Goal: Find specific page/section: Find specific page/section

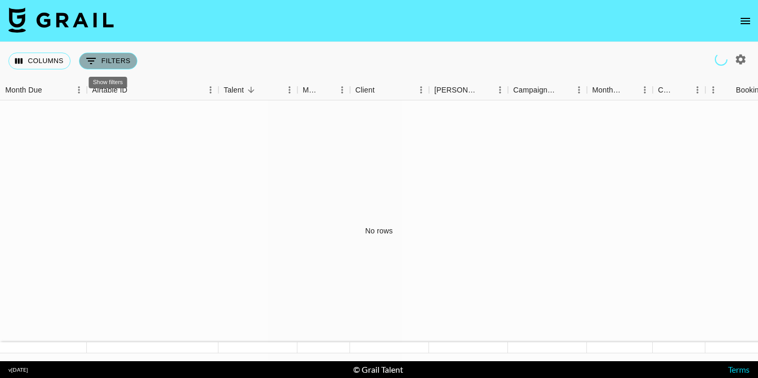
click at [125, 63] on button "0 Filters" at bounding box center [108, 61] width 58 height 17
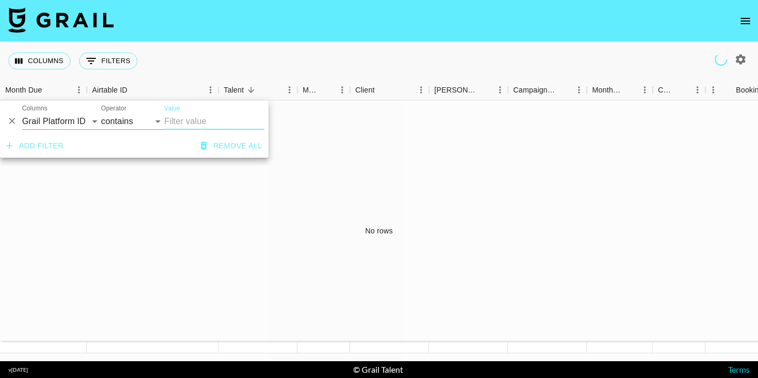
click at [195, 125] on input "Value" at bounding box center [214, 121] width 100 height 17
type input "m"
click at [46, 147] on button "Add filter" at bounding box center [35, 145] width 66 height 19
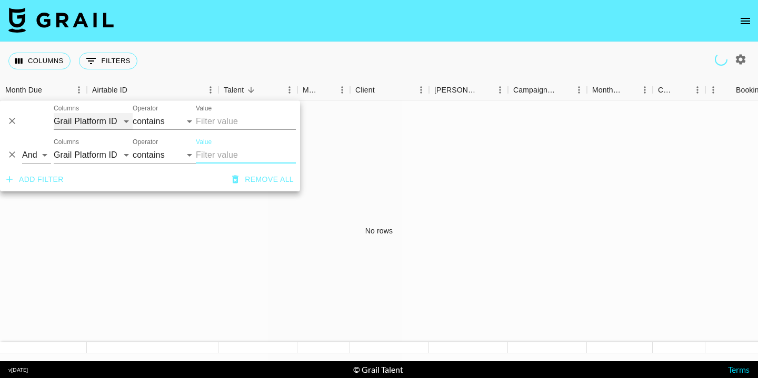
click at [94, 123] on select "Grail Platform ID Airtable ID Talent Manager Client [PERSON_NAME] Campaign (Typ…" at bounding box center [93, 121] width 79 height 17
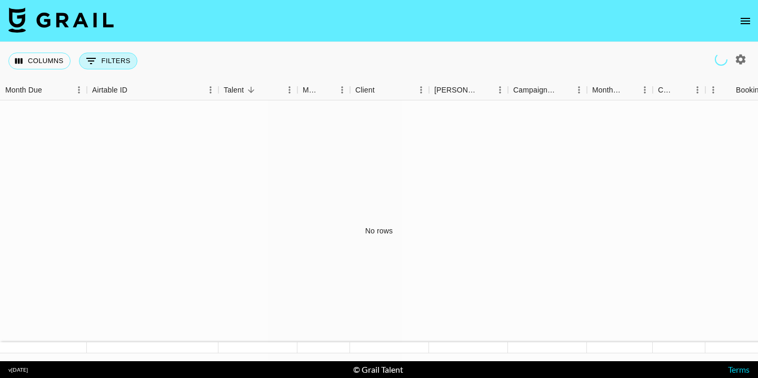
click at [105, 62] on button "0 Filters" at bounding box center [108, 61] width 58 height 17
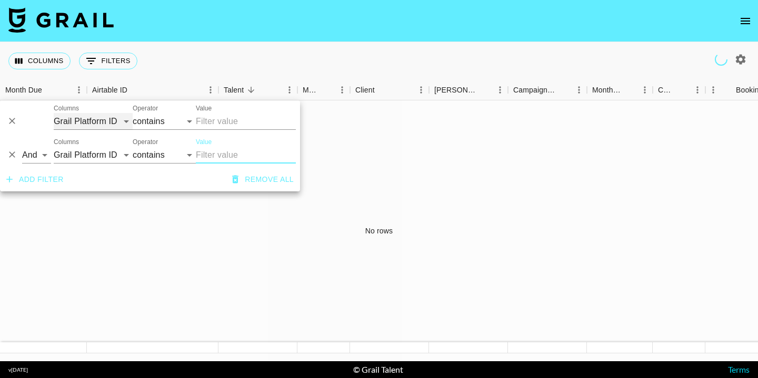
click at [93, 118] on select "Grail Platform ID Airtable ID Talent Manager Client [PERSON_NAME] Campaign (Typ…" at bounding box center [93, 121] width 79 height 17
select select "status"
click at [54, 113] on select "Grail Platform ID Airtable ID Talent Manager Client [PERSON_NAME] Campaign (Typ…" at bounding box center [93, 121] width 79 height 17
select select "is"
click at [174, 120] on select "is is not is any of is not any of" at bounding box center [164, 121] width 63 height 17
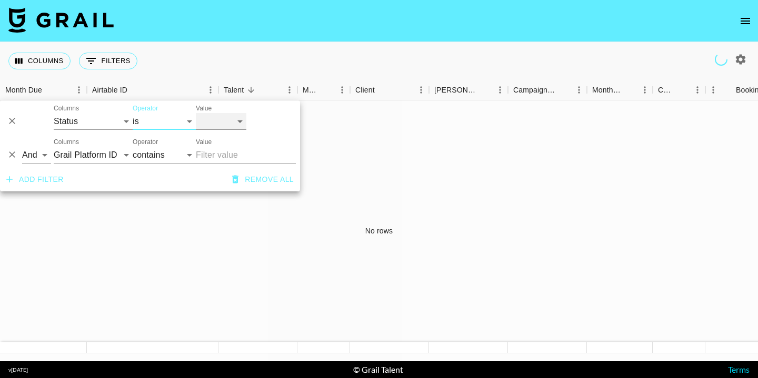
click at [233, 121] on select "confirmed declined draft posted approved cancelled badDebt" at bounding box center [221, 121] width 51 height 17
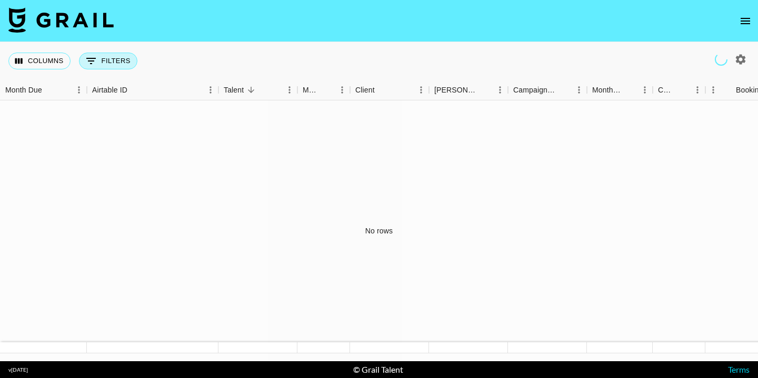
click at [127, 63] on button "0 Filters" at bounding box center [108, 61] width 58 height 17
select select "status"
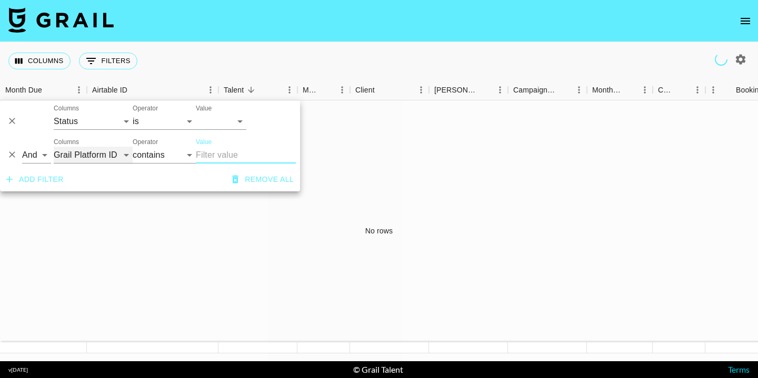
click at [76, 158] on select "Grail Platform ID Airtable ID Talent Manager Client [PERSON_NAME] Campaign (Typ…" at bounding box center [93, 155] width 79 height 17
select select "clientId"
click at [54, 147] on select "Grail Platform ID Airtable ID Talent Manager Client [PERSON_NAME] Campaign (Typ…" at bounding box center [93, 155] width 79 height 17
select select "is"
click at [217, 153] on input "Value" at bounding box center [267, 155] width 142 height 16
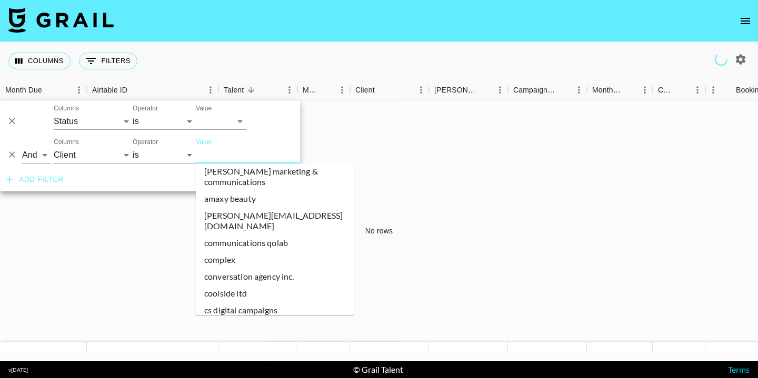
scroll to position [46, 0]
click at [236, 155] on input "Value" at bounding box center [267, 155] width 142 height 16
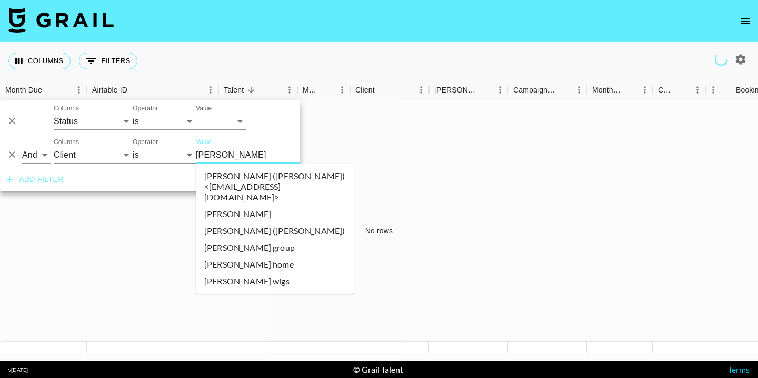
type input "[PERSON_NAME]"
click at [229, 210] on li "[PERSON_NAME]" at bounding box center [275, 214] width 158 height 17
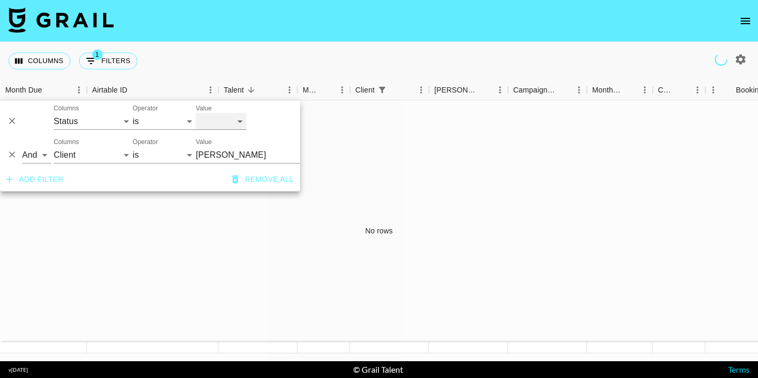
click at [216, 119] on select "confirmed declined draft posted approved cancelled badDebt" at bounding box center [221, 121] width 51 height 17
click at [11, 155] on icon "Delete" at bounding box center [12, 154] width 11 height 11
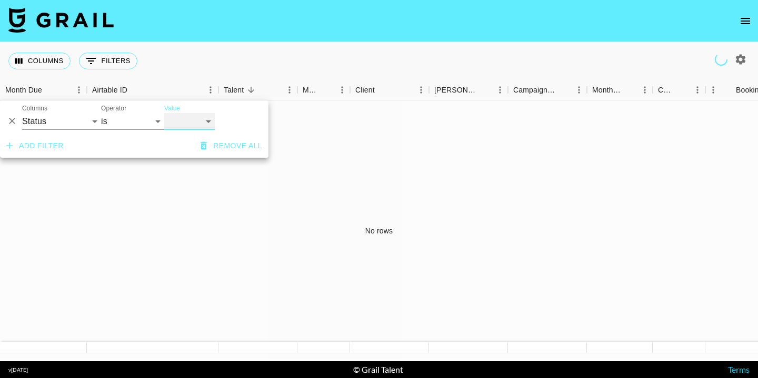
click at [198, 120] on select "confirmed declined draft posted approved cancelled badDebt" at bounding box center [189, 121] width 51 height 17
select select "confirmed"
click at [164, 113] on select "confirmed declined draft posted approved cancelled badDebt" at bounding box center [189, 121] width 51 height 17
click at [186, 122] on select "confirmed declined draft posted approved cancelled badDebt" at bounding box center [189, 121] width 51 height 17
click at [41, 147] on button "Add filter" at bounding box center [35, 145] width 66 height 19
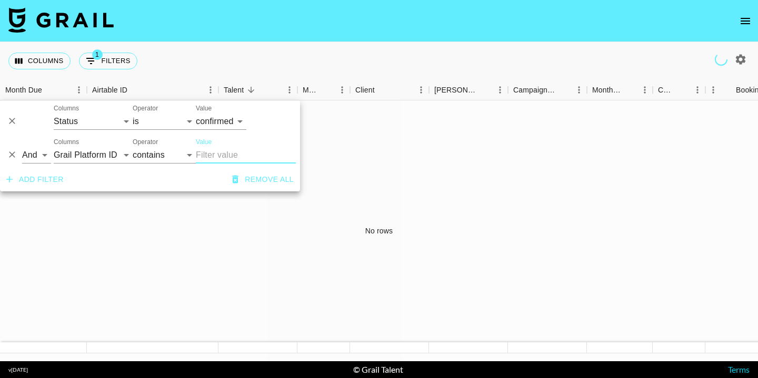
click at [225, 157] on input "Value" at bounding box center [246, 155] width 100 height 17
click at [222, 158] on input "[PERSON_NAME]" at bounding box center [246, 155] width 100 height 17
click at [207, 153] on input "[PERSON_NAME]" at bounding box center [246, 155] width 100 height 17
click at [250, 147] on input "[PERSON_NAME]" at bounding box center [246, 155] width 100 height 17
click at [247, 155] on input "[PERSON_NAME]" at bounding box center [246, 155] width 100 height 17
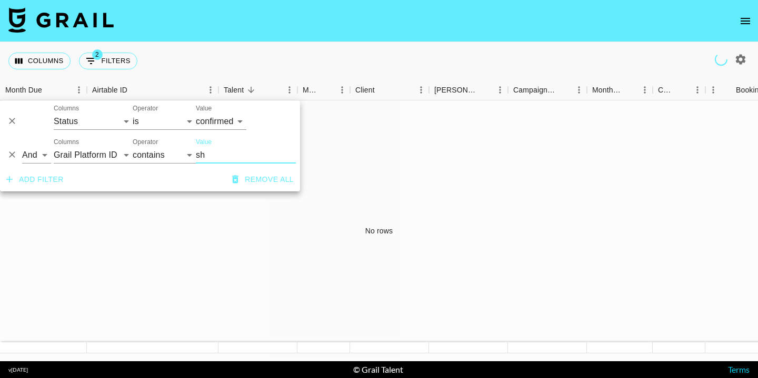
type input "s"
click at [94, 154] on select "Grail Platform ID Airtable ID Talent Manager Client [PERSON_NAME] Campaign (Typ…" at bounding box center [93, 155] width 79 height 17
select select "clientId"
click at [54, 147] on select "Grail Platform ID Airtable ID Talent Manager Client [PERSON_NAME] Campaign (Typ…" at bounding box center [93, 155] width 79 height 17
select select "is"
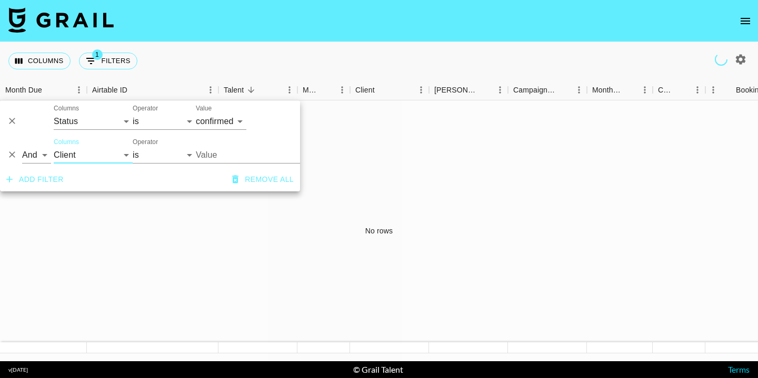
click at [246, 153] on input "Value" at bounding box center [267, 155] width 142 height 16
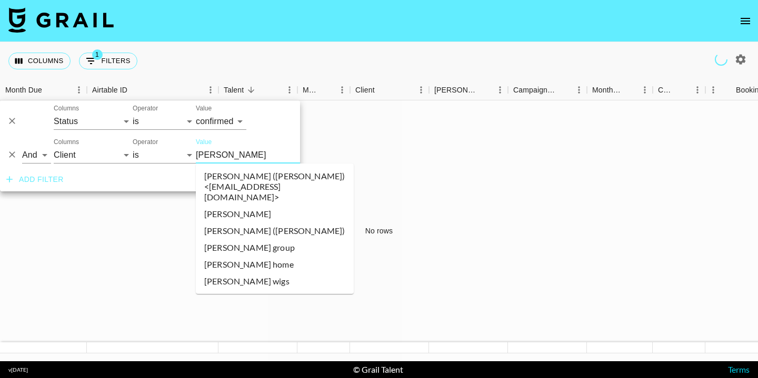
click at [255, 206] on li "[PERSON_NAME]" at bounding box center [275, 214] width 158 height 17
type input "[PERSON_NAME]"
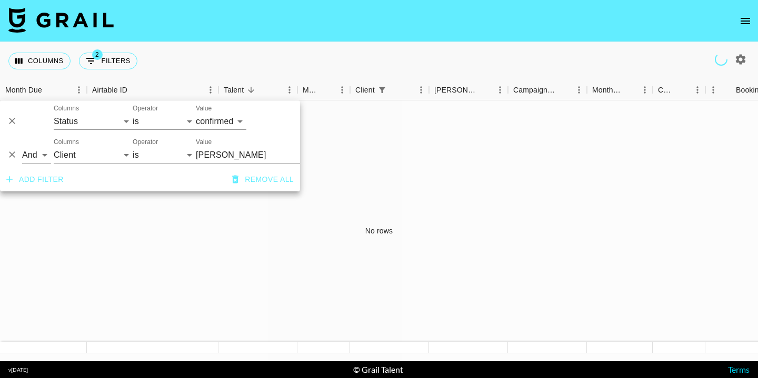
click at [255, 204] on div "No rows" at bounding box center [379, 230] width 758 height 261
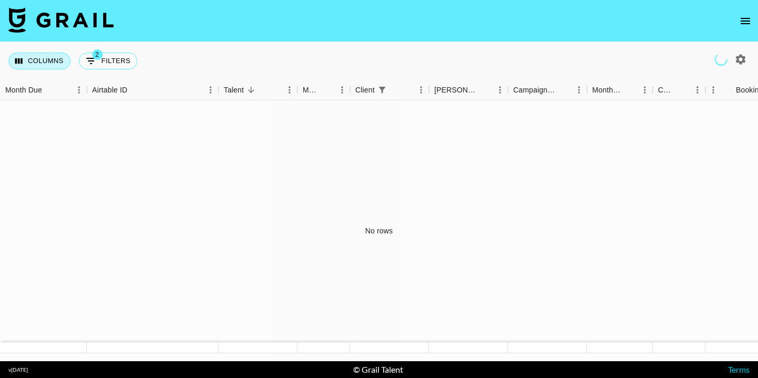
click at [39, 56] on button "Columns" at bounding box center [39, 61] width 62 height 17
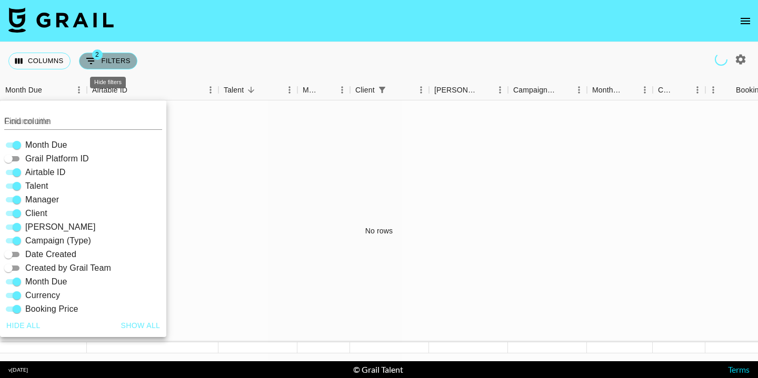
click at [101, 62] on button "2 Filters" at bounding box center [108, 61] width 58 height 17
select select "status"
select select "confirmed"
select select "clientId"
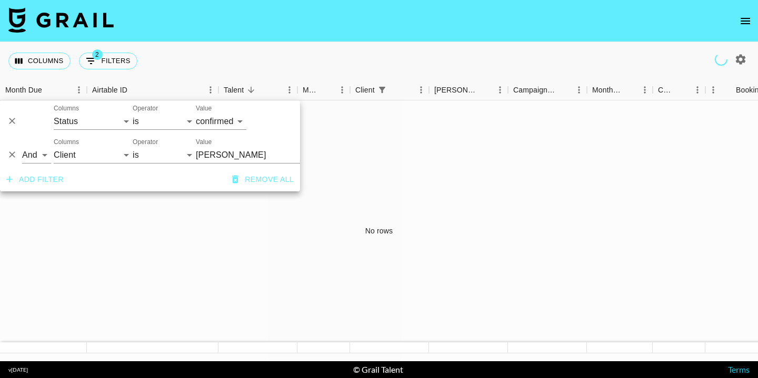
click at [269, 181] on button "Remove all" at bounding box center [263, 179] width 70 height 19
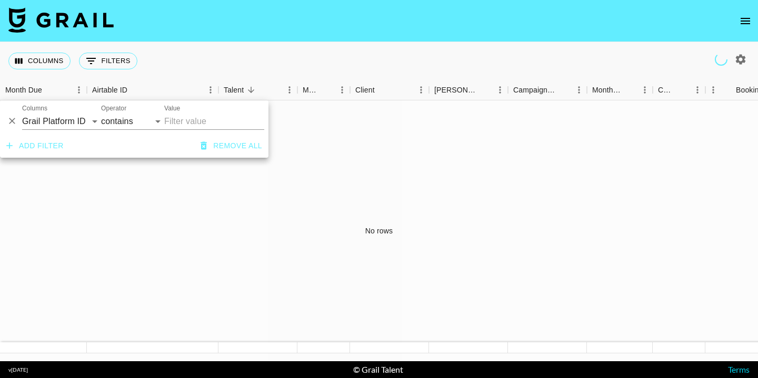
click at [301, 163] on div "No rows" at bounding box center [379, 230] width 758 height 261
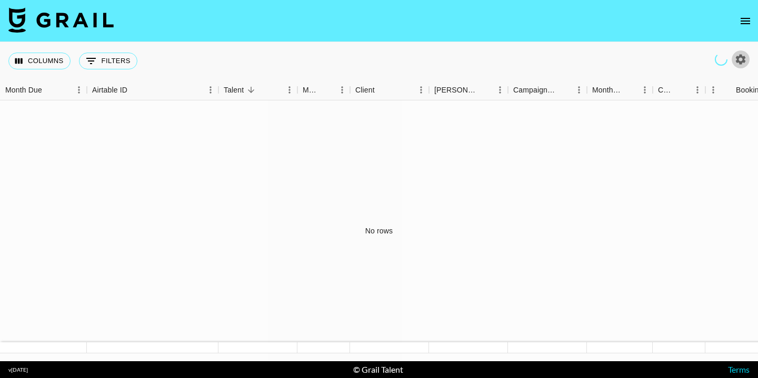
click at [745, 62] on icon "button" at bounding box center [740, 59] width 13 height 13
select select "[DATE]"
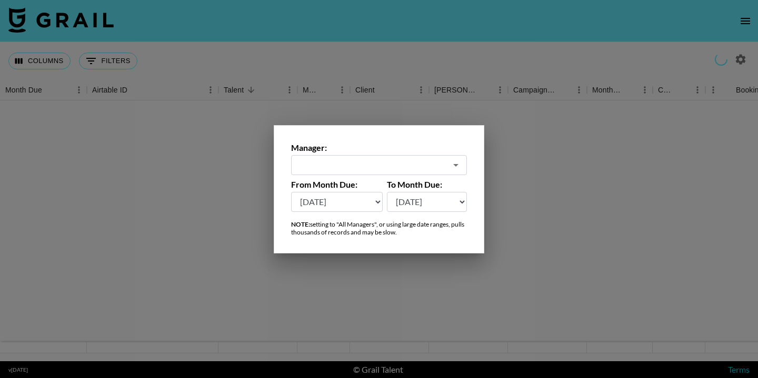
click at [433, 165] on input "text" at bounding box center [371, 165] width 149 height 12
click at [602, 214] on div at bounding box center [379, 189] width 758 height 378
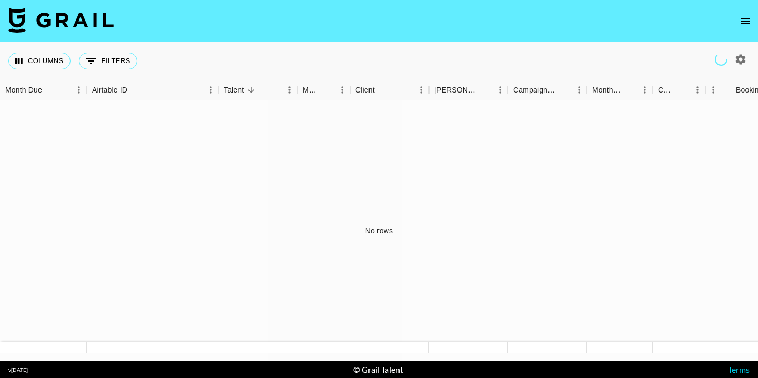
click at [741, 26] on icon "open drawer" at bounding box center [745, 21] width 13 height 13
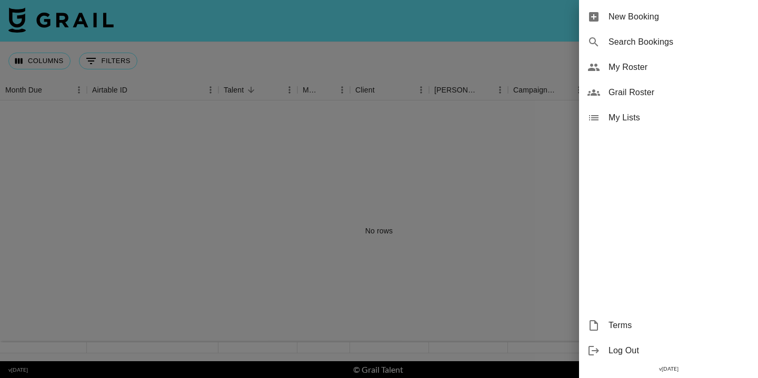
click at [620, 47] on span "Search Bookings" at bounding box center [678, 42] width 141 height 13
select select "id"
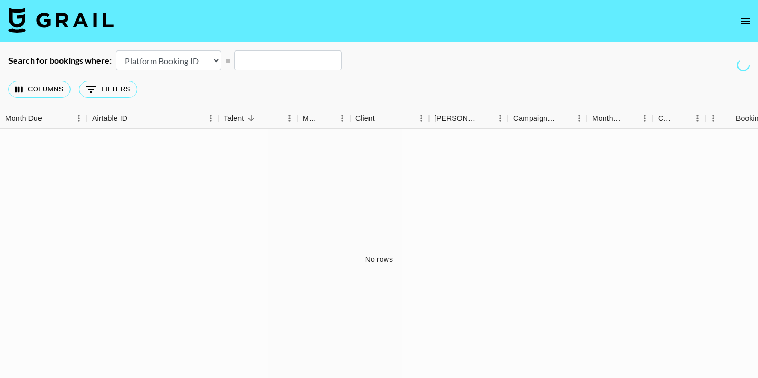
click at [284, 190] on div "No rows" at bounding box center [379, 259] width 758 height 261
